Goal: Entertainment & Leisure: Consume media (video, audio)

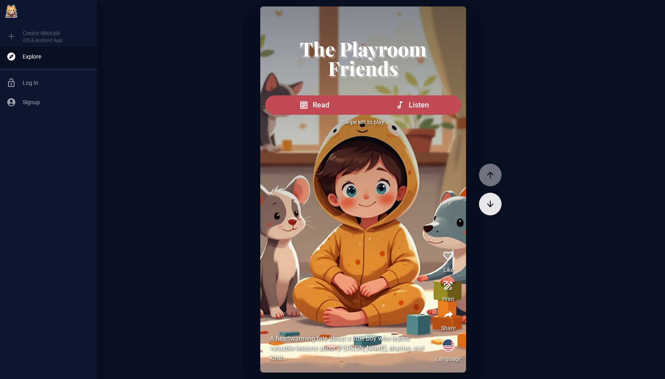
click at [492, 203] on icon "button" at bounding box center [490, 204] width 10 height 10
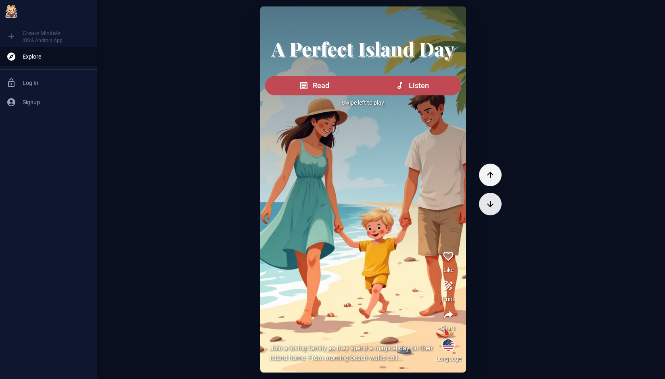
click at [492, 203] on icon "button" at bounding box center [490, 204] width 10 height 10
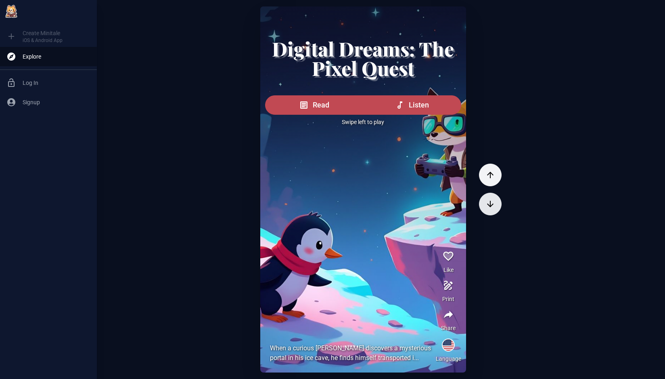
click at [492, 203] on icon "button" at bounding box center [490, 204] width 10 height 10
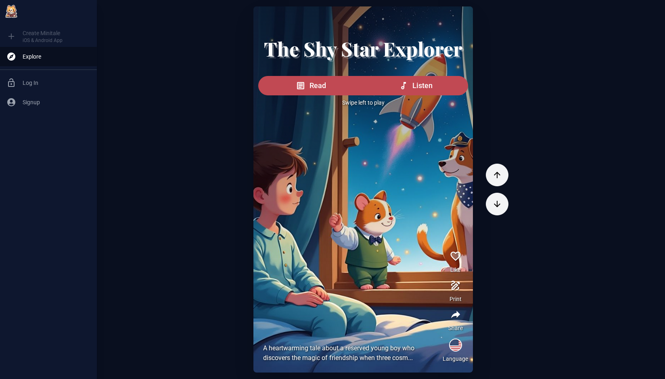
click at [343, 202] on div at bounding box center [363, 134] width 220 height 256
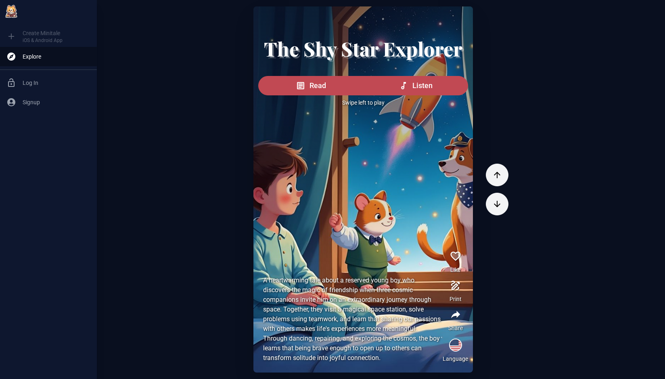
click at [343, 202] on div at bounding box center [363, 134] width 220 height 256
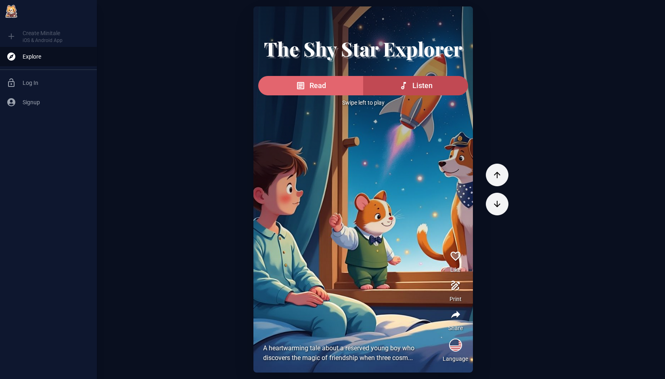
click at [320, 91] on span "Read" at bounding box center [318, 85] width 17 height 11
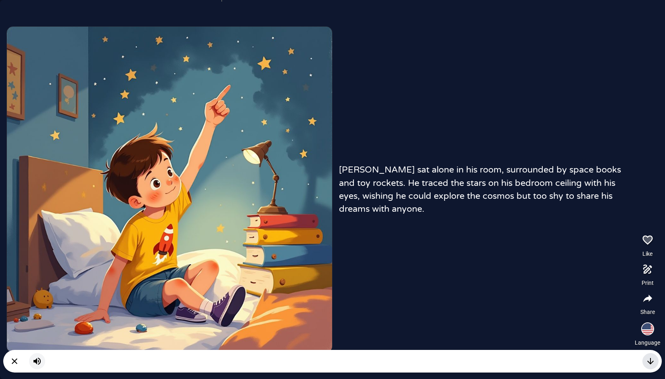
click at [649, 359] on icon "button" at bounding box center [651, 361] width 10 height 10
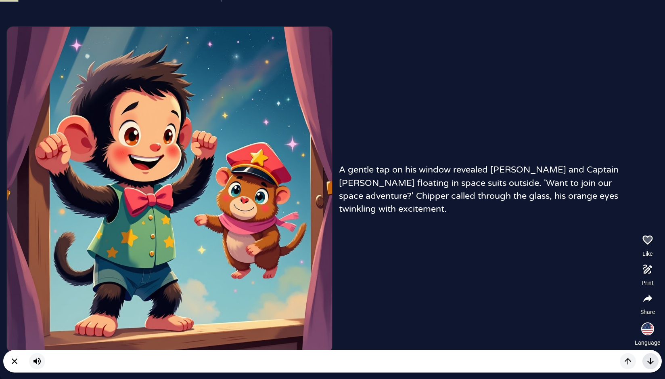
click at [649, 359] on icon "button" at bounding box center [651, 361] width 10 height 10
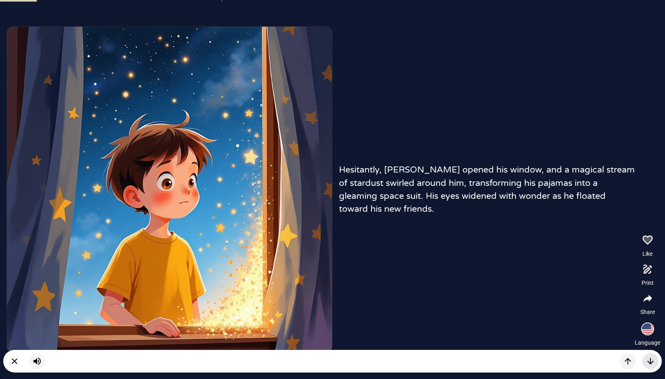
click at [649, 359] on icon "button" at bounding box center [651, 361] width 10 height 10
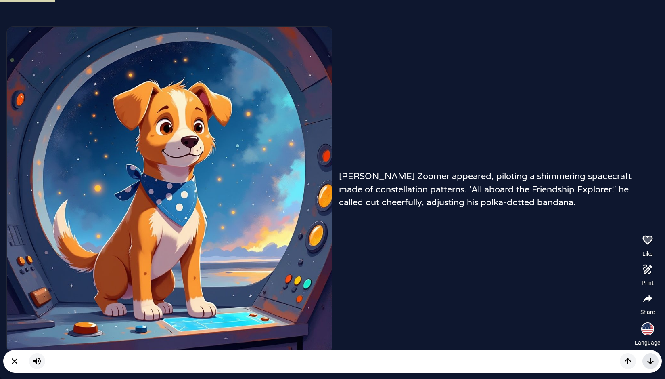
click at [649, 359] on icon "button" at bounding box center [651, 361] width 10 height 10
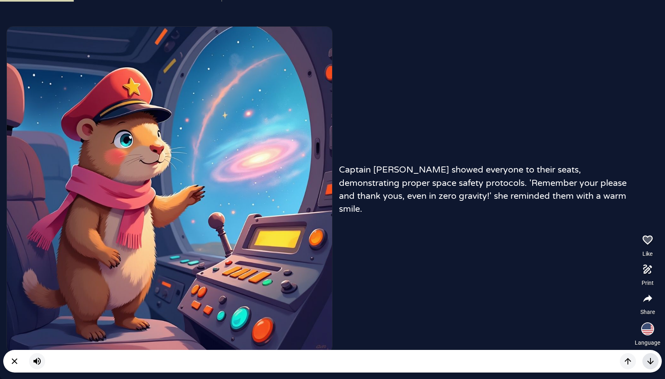
click at [649, 359] on icon "button" at bounding box center [651, 361] width 10 height 10
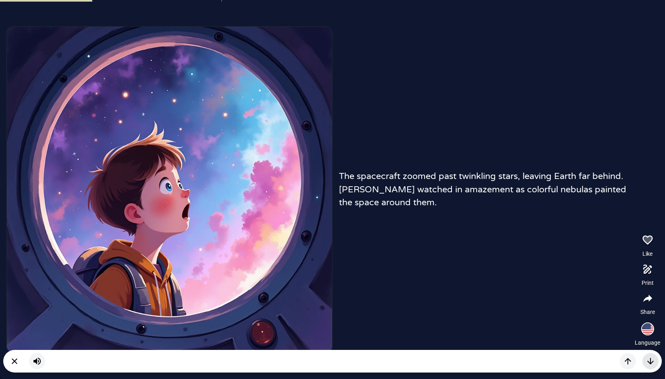
click at [649, 359] on icon "button" at bounding box center [651, 361] width 10 height 10
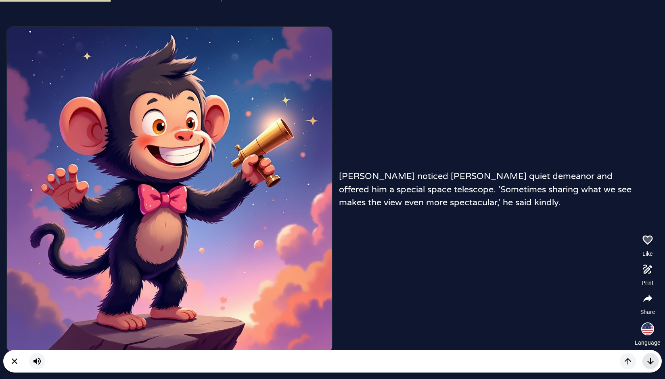
click at [649, 359] on icon "button" at bounding box center [651, 361] width 10 height 10
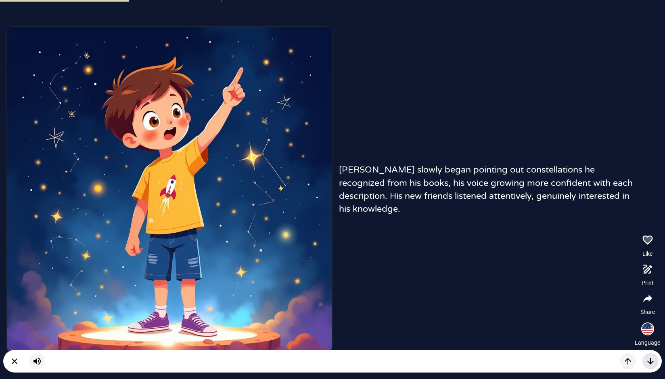
click at [649, 359] on icon "button" at bounding box center [651, 361] width 10 height 10
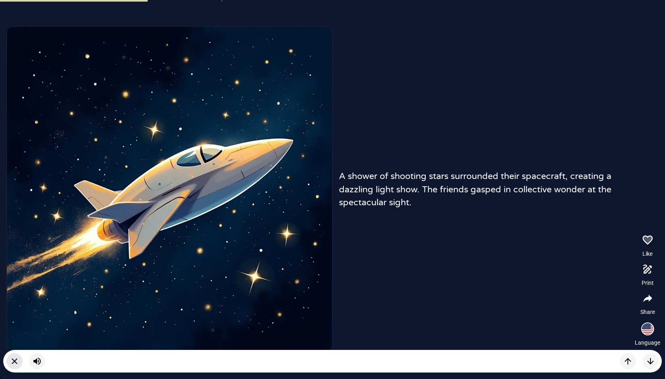
click at [16, 362] on icon "button" at bounding box center [15, 361] width 10 height 10
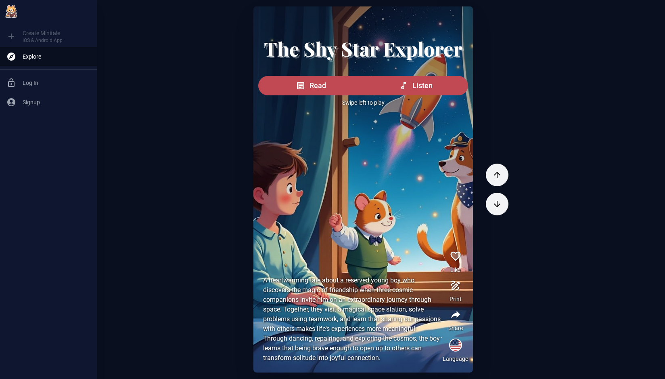
click at [378, 236] on div at bounding box center [363, 134] width 220 height 256
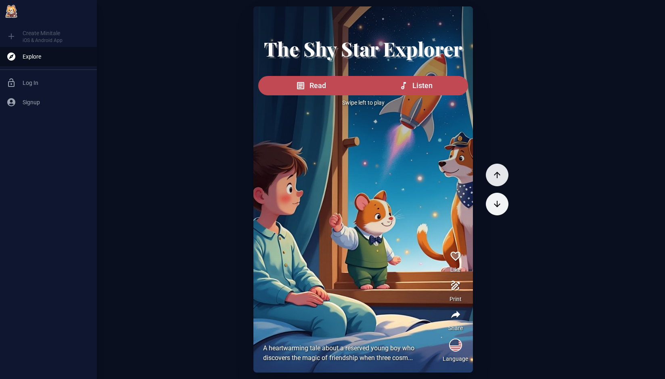
click at [492, 177] on icon "button" at bounding box center [497, 175] width 10 height 10
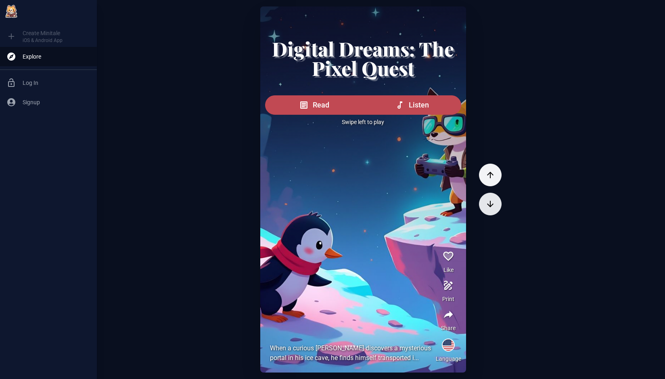
click at [489, 204] on icon "button" at bounding box center [490, 204] width 10 height 10
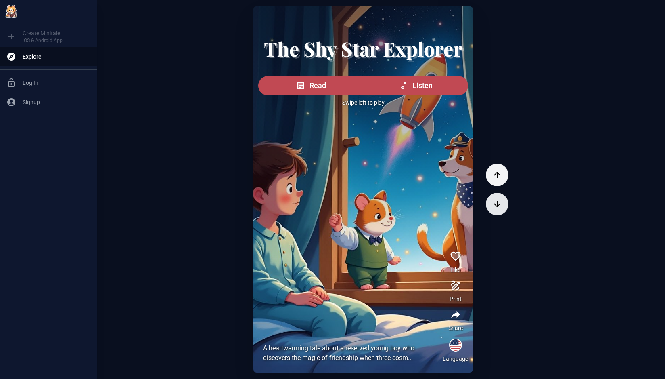
click at [492, 204] on icon "button" at bounding box center [497, 204] width 10 height 10
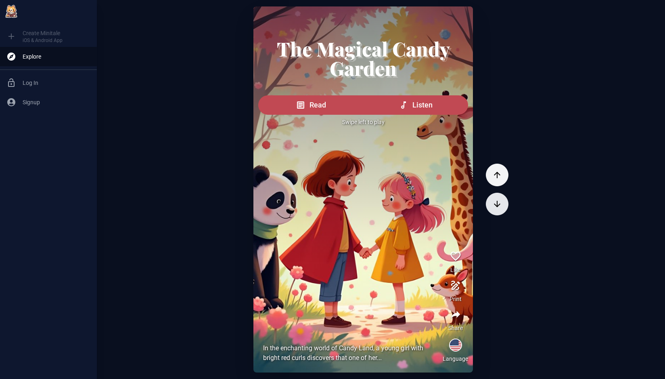
click at [492, 204] on icon "button" at bounding box center [497, 204] width 10 height 10
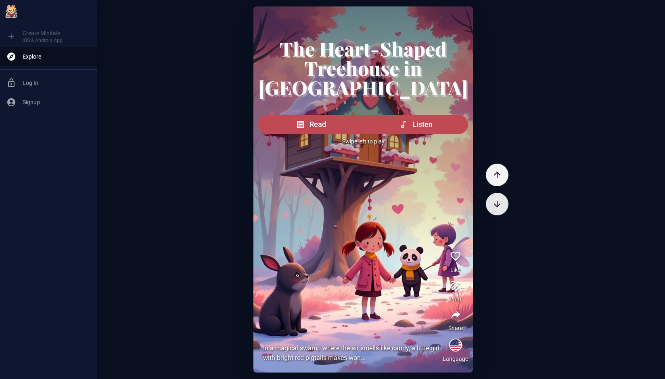
click at [492, 204] on icon "button" at bounding box center [497, 204] width 10 height 10
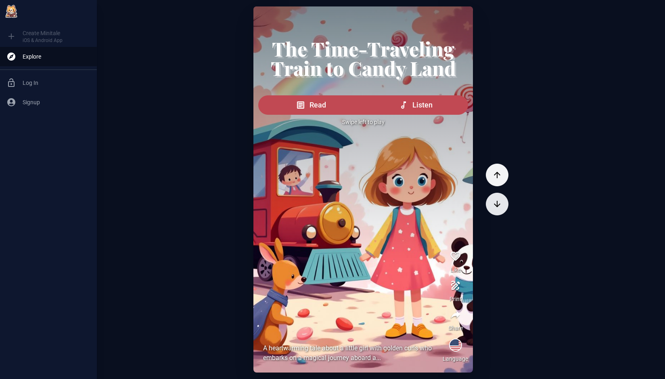
click at [492, 204] on icon "button" at bounding box center [497, 204] width 10 height 10
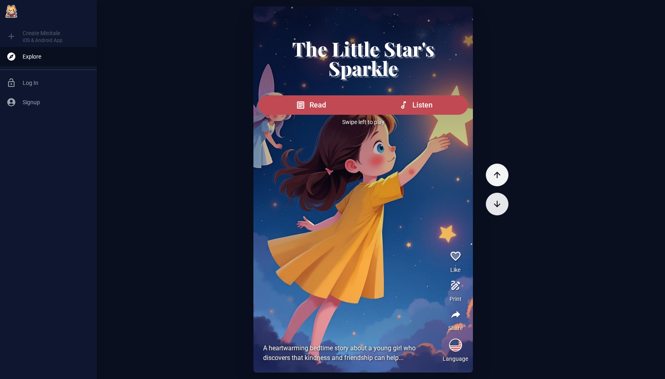
click at [492, 204] on icon "button" at bounding box center [497, 204] width 10 height 10
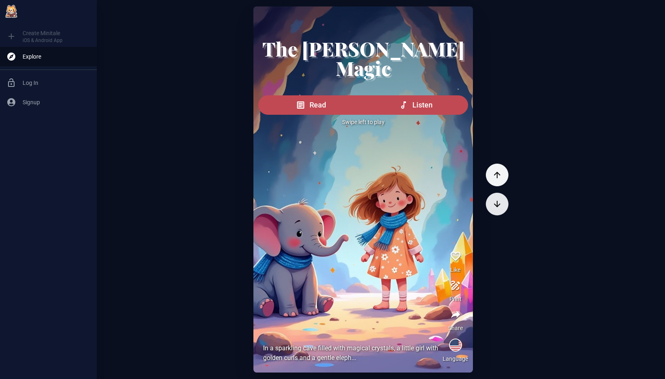
click at [492, 204] on icon "button" at bounding box center [497, 204] width 10 height 10
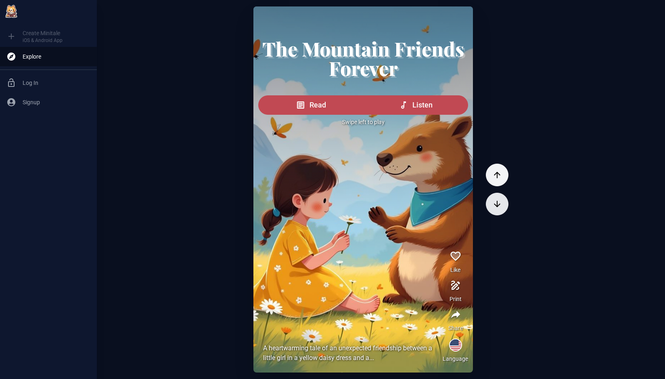
click at [492, 204] on icon "button" at bounding box center [497, 204] width 10 height 10
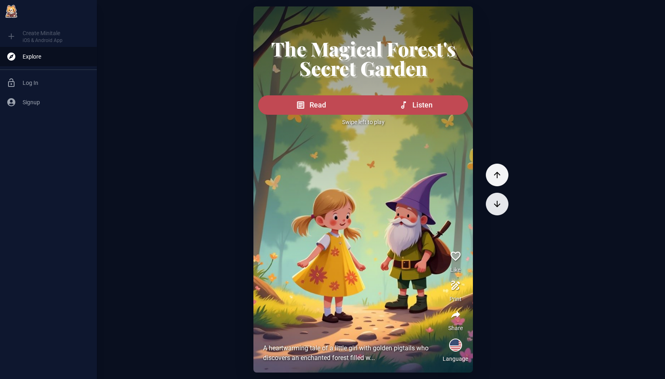
click at [492, 204] on icon "button" at bounding box center [497, 204] width 10 height 10
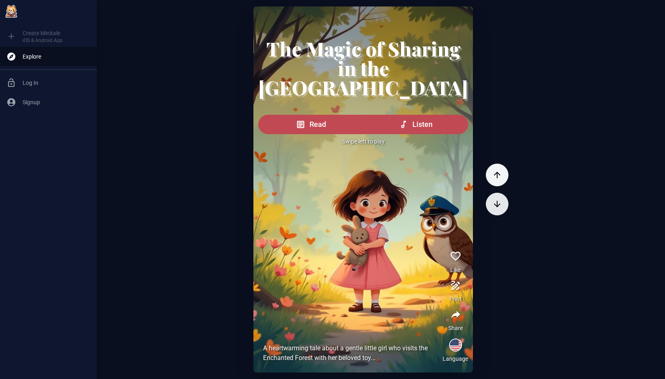
click at [492, 204] on icon "button" at bounding box center [497, 204] width 10 height 10
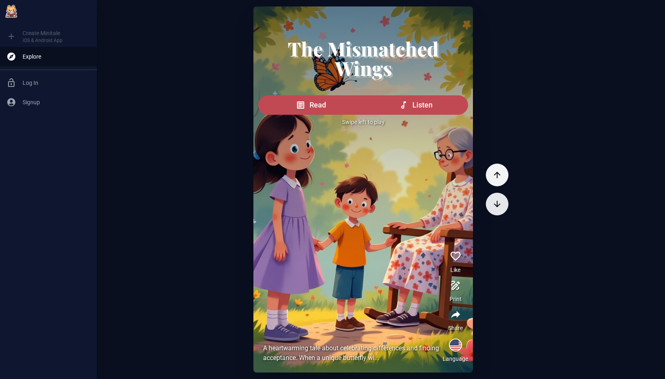
click at [492, 204] on icon "button" at bounding box center [497, 204] width 10 height 10
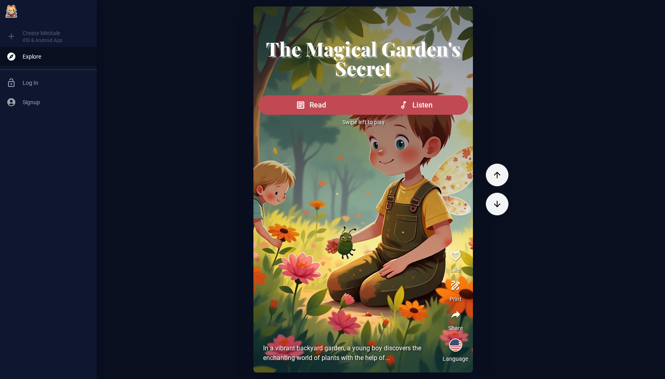
click at [450, 259] on icon "button" at bounding box center [456, 256] width 12 height 12
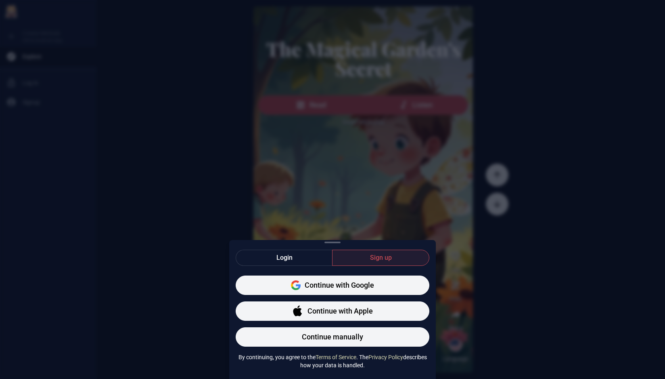
click at [418, 216] on div "Login Sign up Continue with Google Continue with Apple Continue manually By con…" at bounding box center [332, 189] width 665 height 379
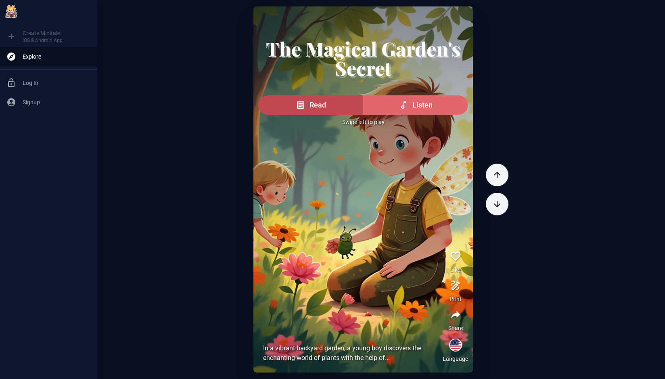
click at [416, 110] on span "Listen" at bounding box center [422, 104] width 20 height 11
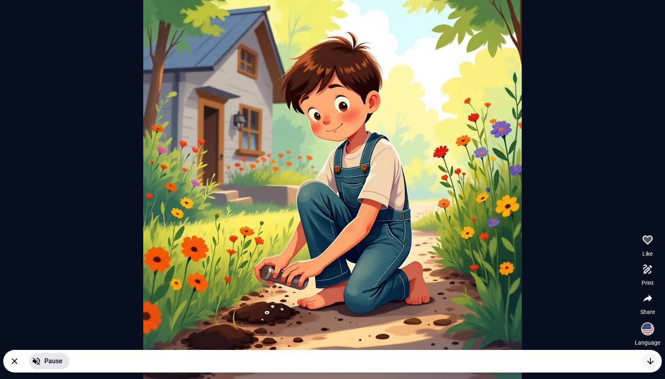
click at [38, 360] on icon "button" at bounding box center [36, 360] width 7 height 7
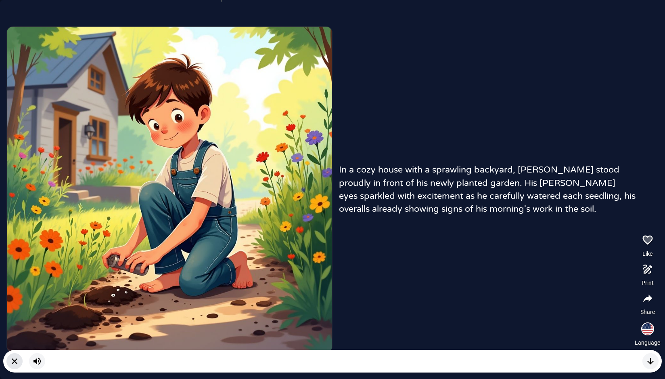
click at [16, 363] on icon "button" at bounding box center [15, 361] width 6 height 6
